Goal: Communication & Community: Answer question/provide support

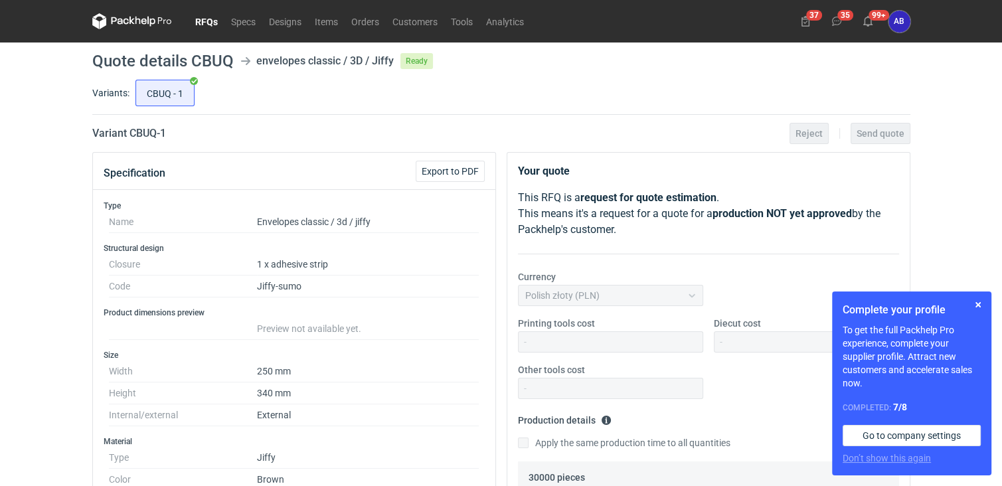
click at [205, 17] on link "RFQs" at bounding box center [207, 21] width 36 height 16
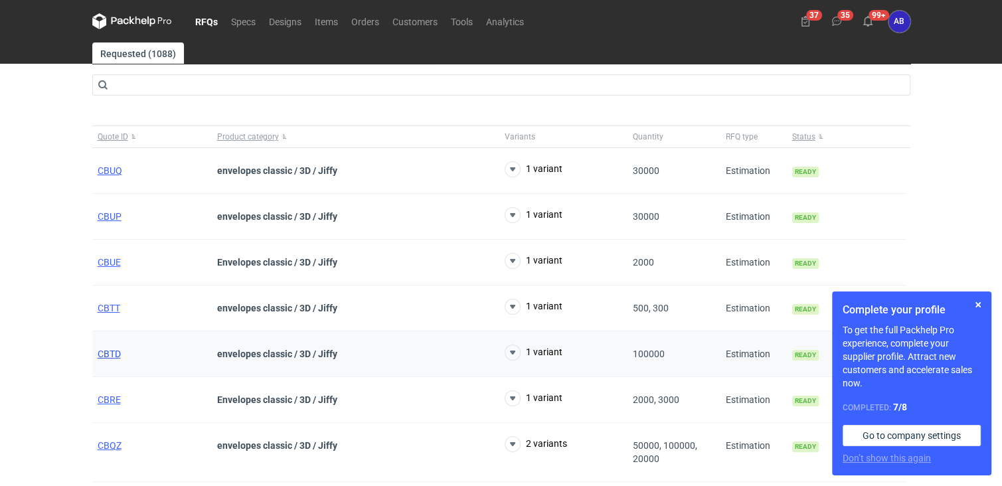
click at [106, 354] on span "CBTD" at bounding box center [109, 354] width 23 height 11
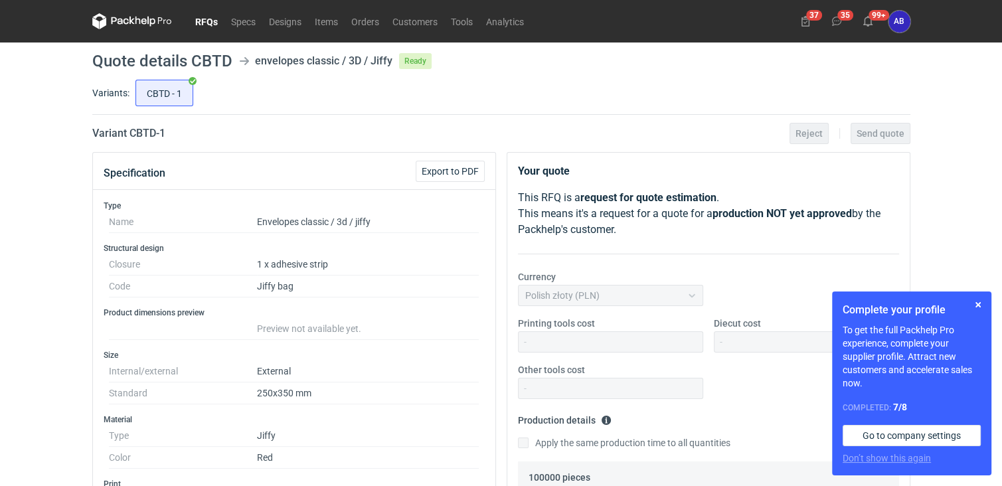
scroll to position [423, 0]
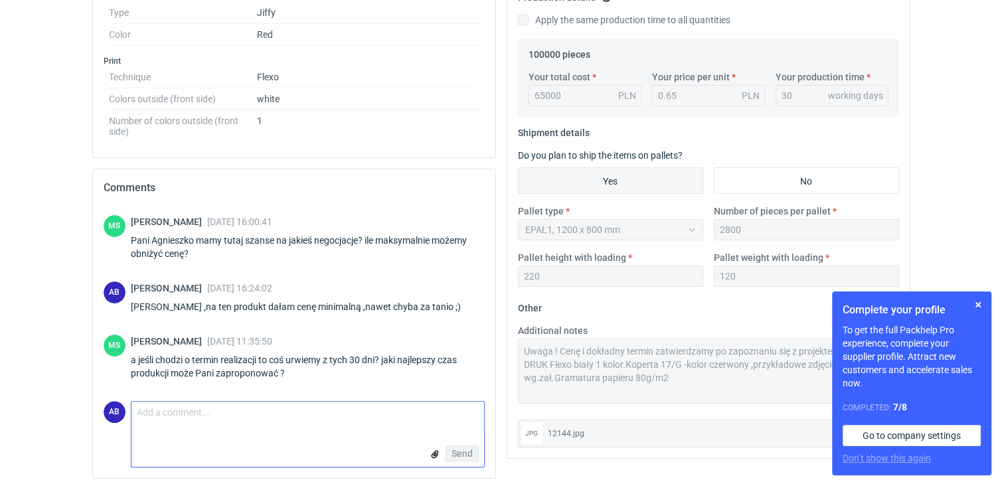
click at [207, 422] on textarea "Comment message" at bounding box center [307, 416] width 353 height 28
paste textarea "Termin na papier ok. 5-6 tygodni."
type textarea "dzień dobry [PERSON_NAME] ,Termin na papier ok. 5-6 tygodni."
click at [468, 452] on span "Send" at bounding box center [462, 453] width 21 height 9
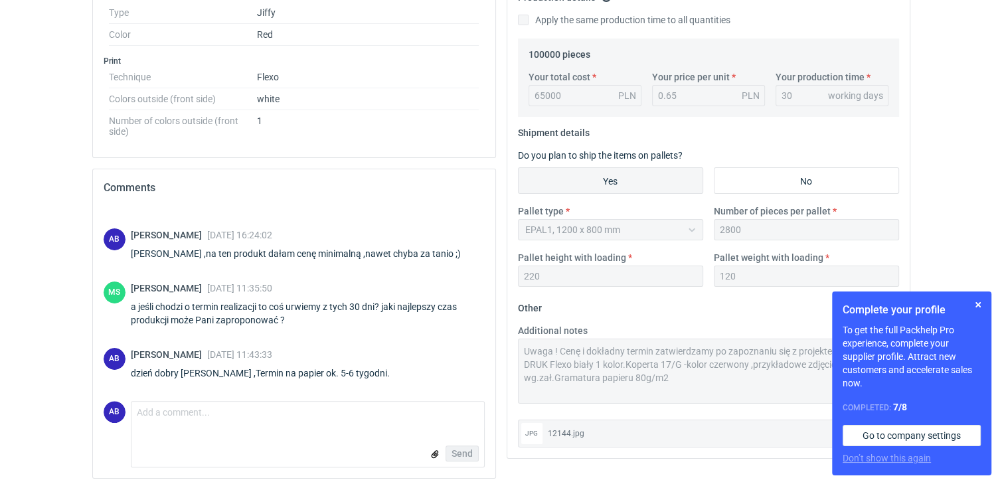
scroll to position [0, 0]
